Goal: Transaction & Acquisition: Purchase product/service

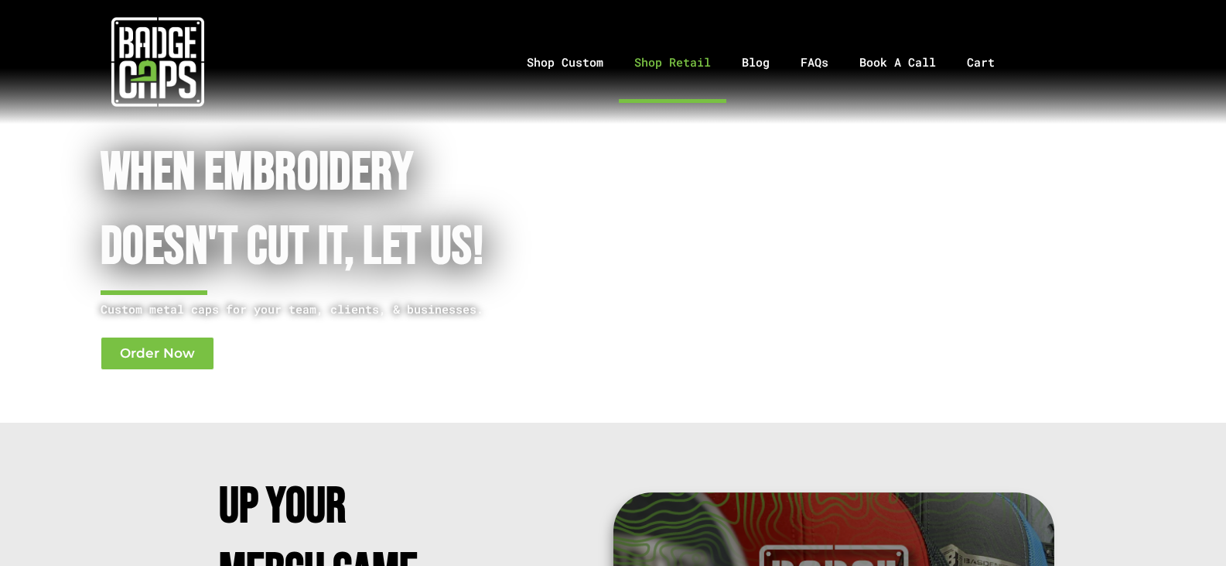
click at [672, 61] on link "Shop Retail" at bounding box center [673, 62] width 108 height 81
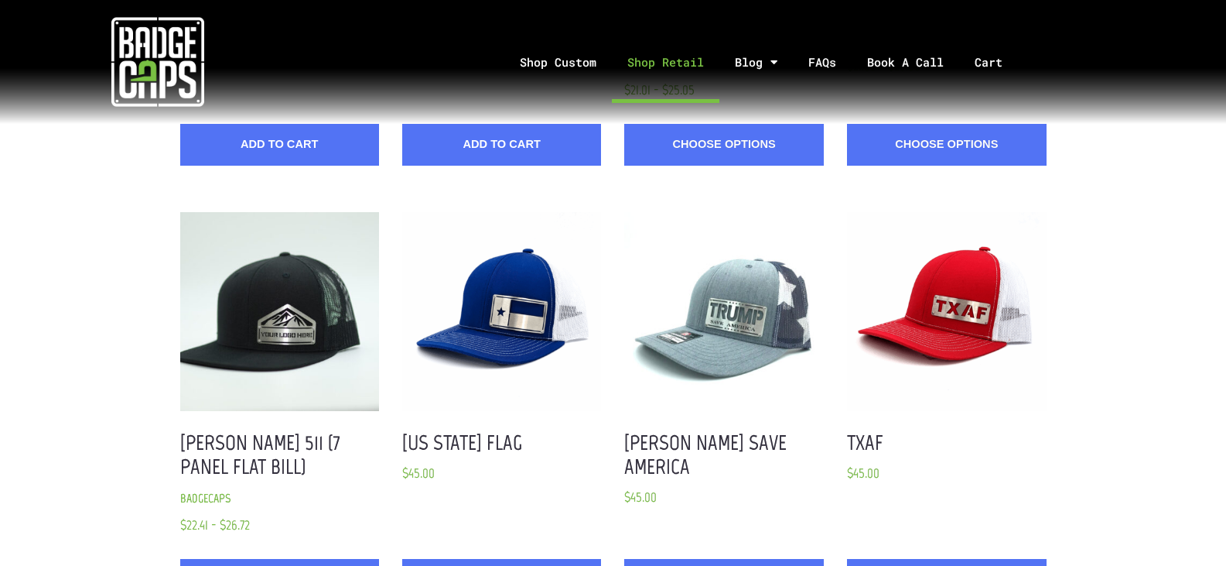
scroll to position [1315, 0]
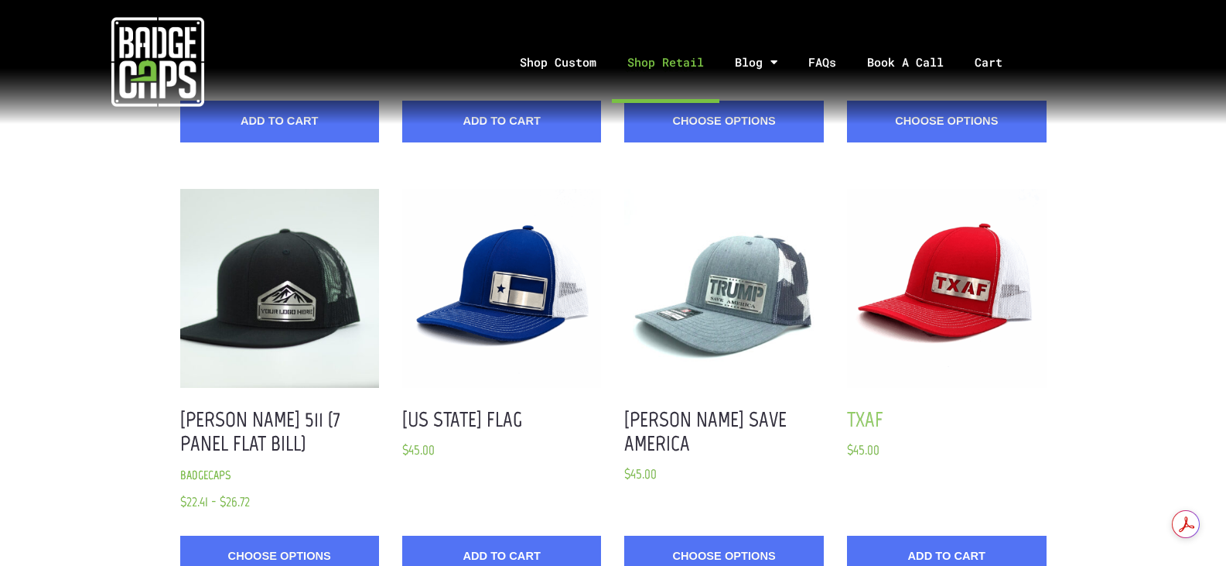
click at [867, 414] on link "TXAF" at bounding box center [865, 419] width 36 height 26
